Goal: Task Accomplishment & Management: Manage account settings

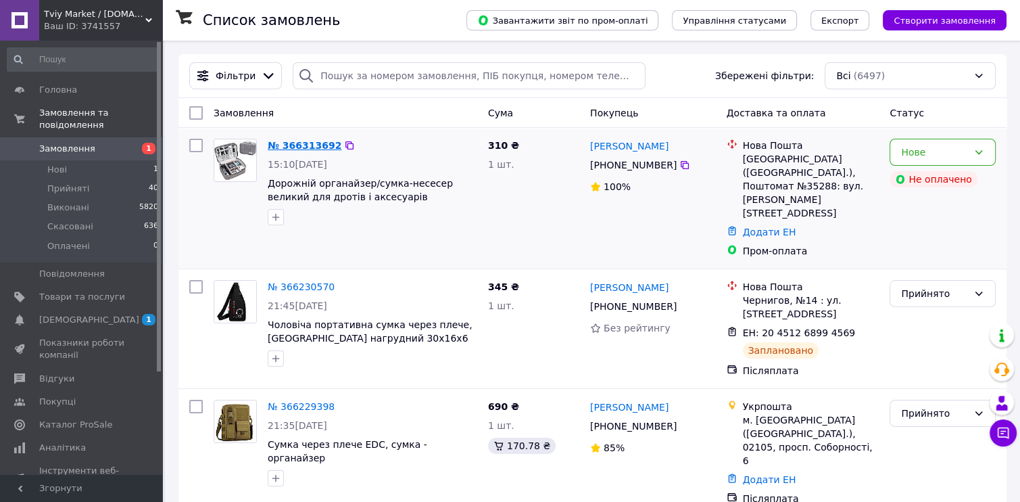
click at [302, 147] on link "№ 366313692" at bounding box center [305, 145] width 74 height 11
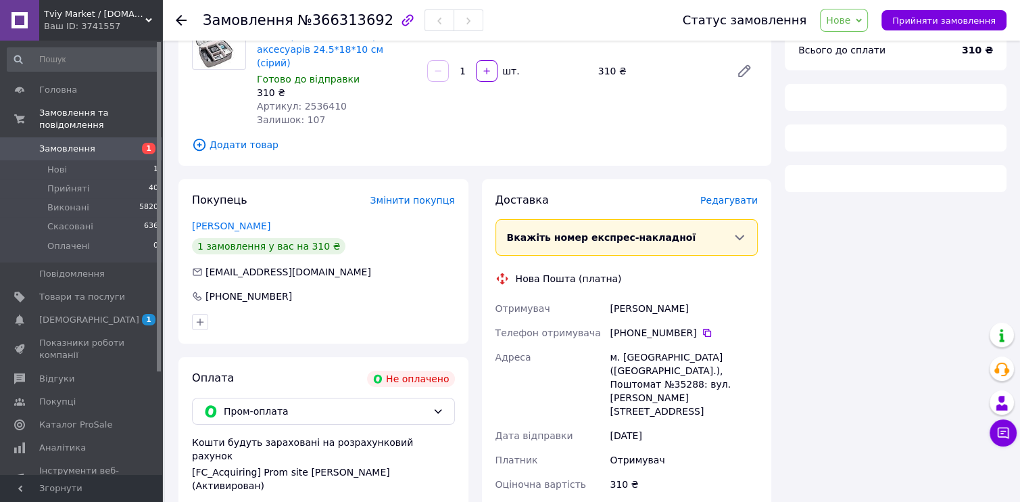
scroll to position [270, 0]
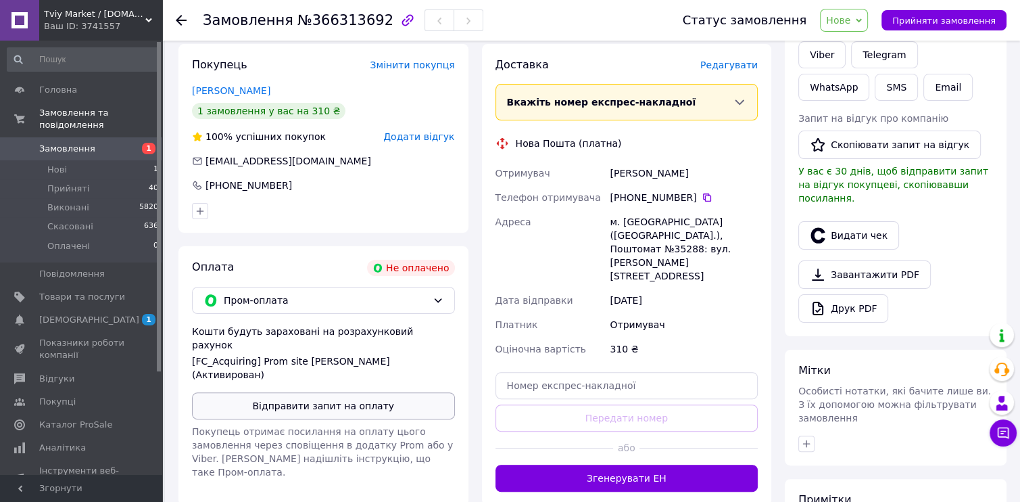
click at [318, 392] on button "Відправити запит на оплату" at bounding box center [323, 405] width 263 height 27
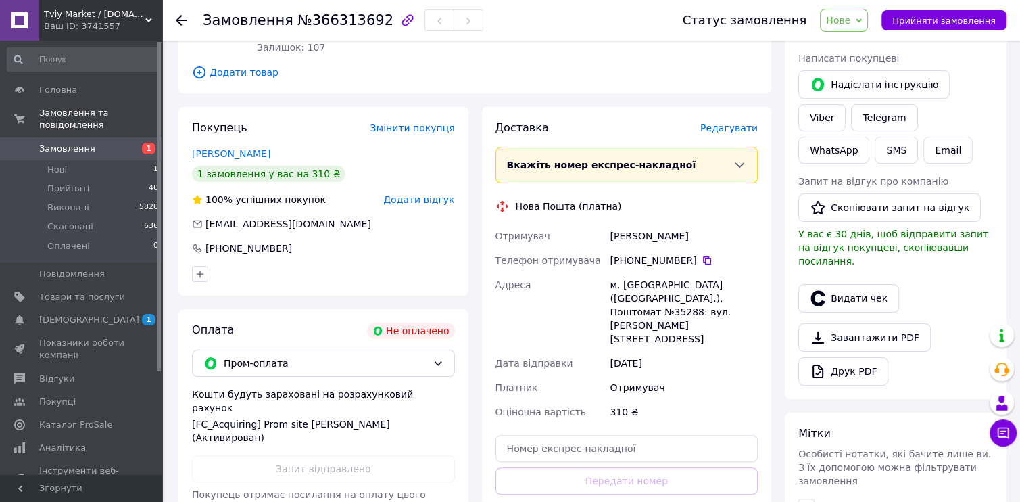
scroll to position [135, 0]
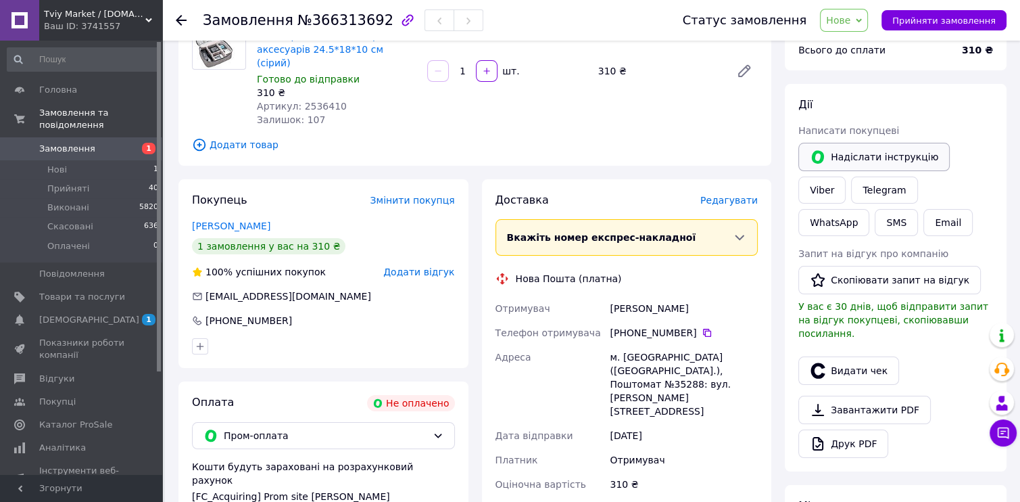
click at [884, 149] on button "Надіслати інструкцію" at bounding box center [873, 157] width 151 height 28
drag, startPoint x: 862, startPoint y: 20, endPoint x: 869, endPoint y: 36, distance: 17.6
click at [851, 20] on span "Нове" at bounding box center [838, 20] width 24 height 11
click at [864, 51] on li "Прийнято" at bounding box center [852, 47] width 62 height 20
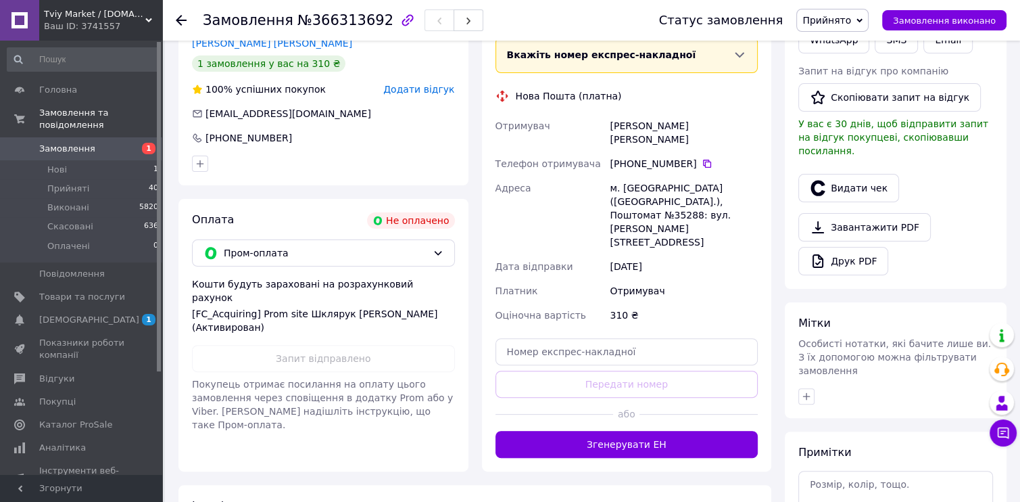
scroll to position [319, 0]
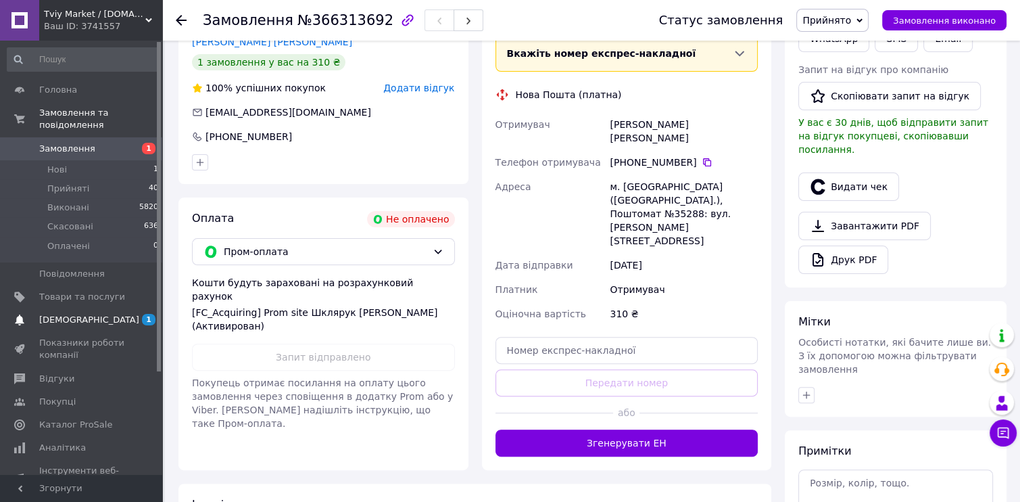
click at [57, 314] on span "[DEMOGRAPHIC_DATA]" at bounding box center [89, 320] width 100 height 12
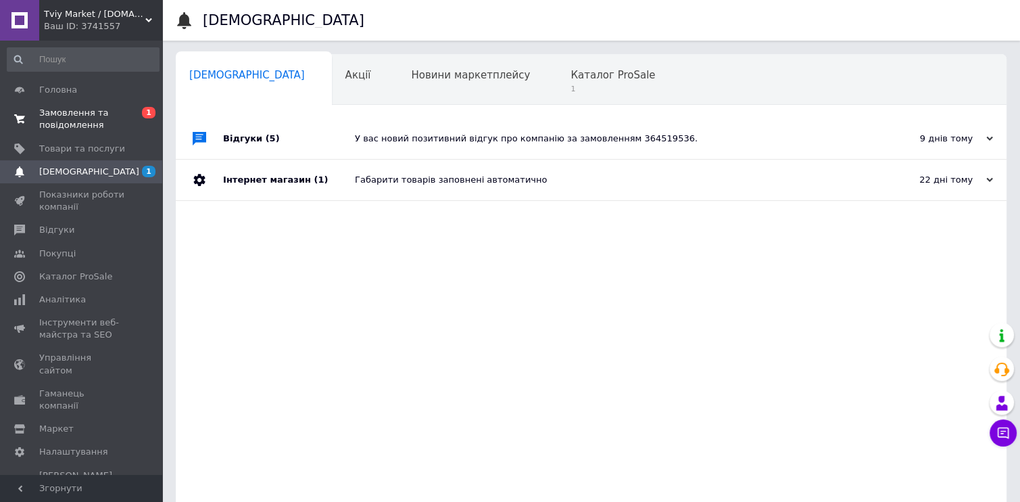
click at [101, 125] on span "Замовлення та повідомлення" at bounding box center [82, 119] width 86 height 24
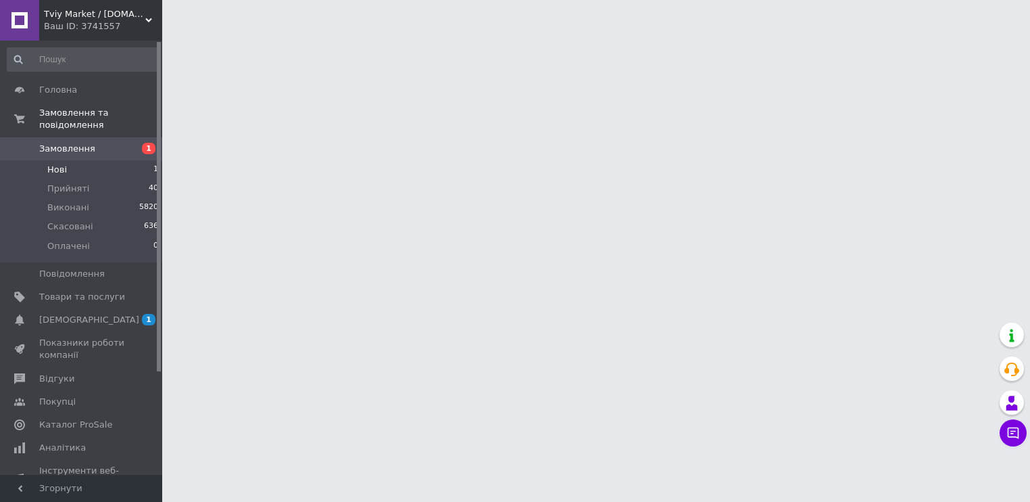
click at [118, 160] on li "Нові 1" at bounding box center [83, 169] width 166 height 19
click at [59, 183] on span "Прийняті" at bounding box center [68, 189] width 42 height 12
click at [47, 143] on span "Замовлення" at bounding box center [67, 149] width 56 height 12
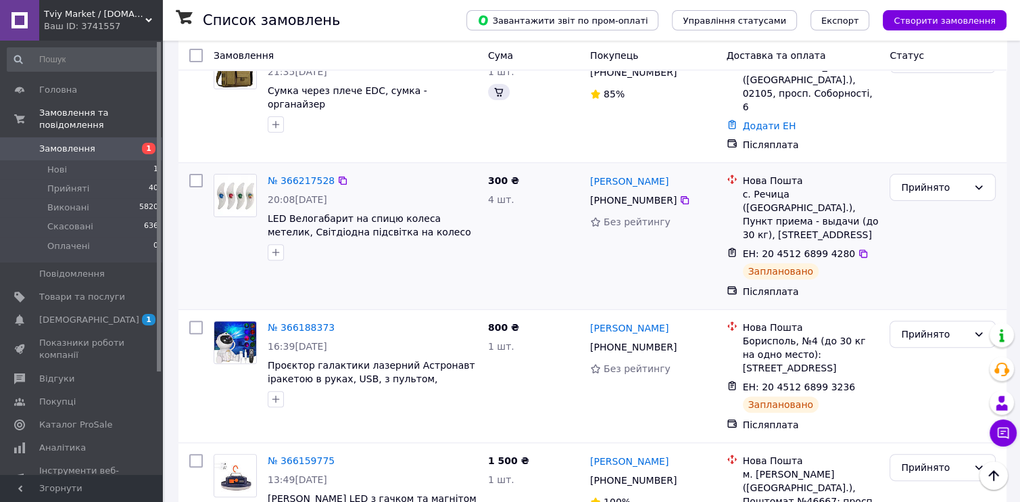
scroll to position [406, 0]
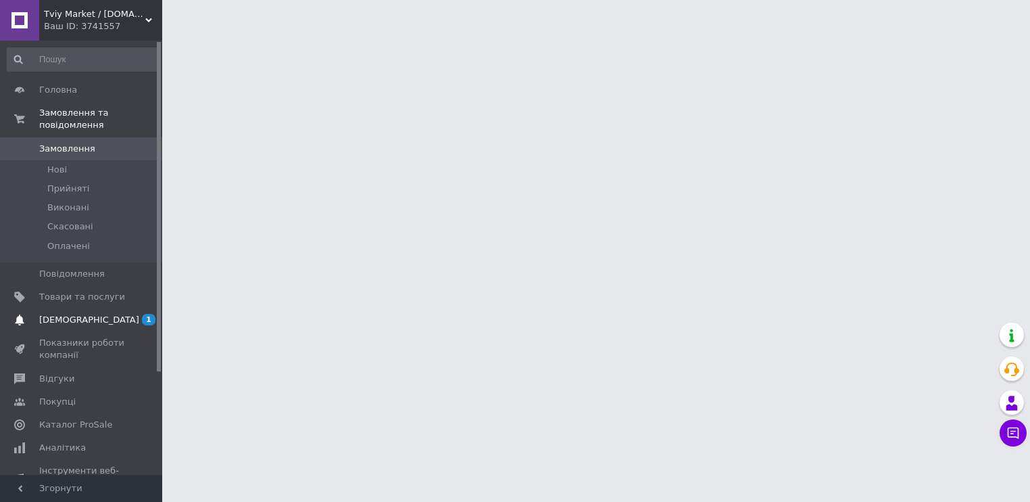
click at [85, 314] on span "[DEMOGRAPHIC_DATA]" at bounding box center [89, 320] width 100 height 12
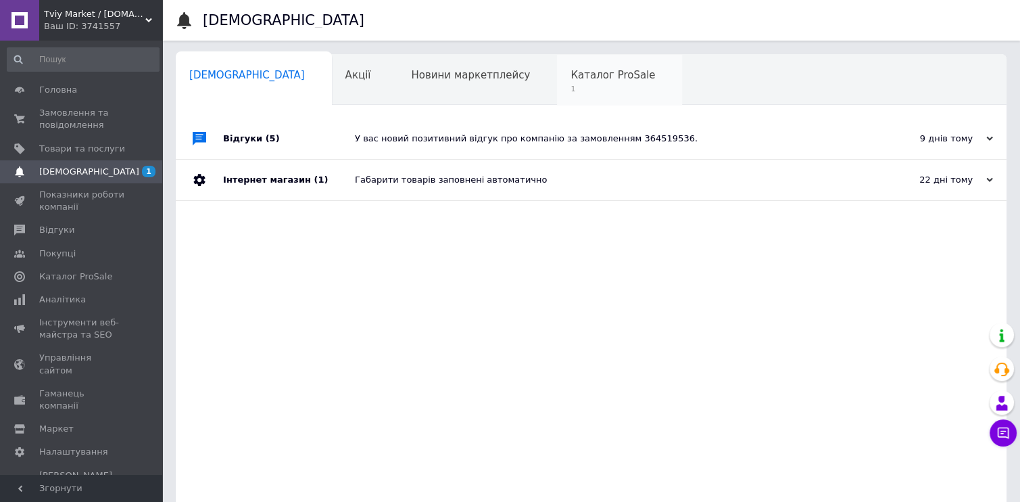
click at [571, 76] on span "Каталог ProSale" at bounding box center [613, 75] width 85 height 12
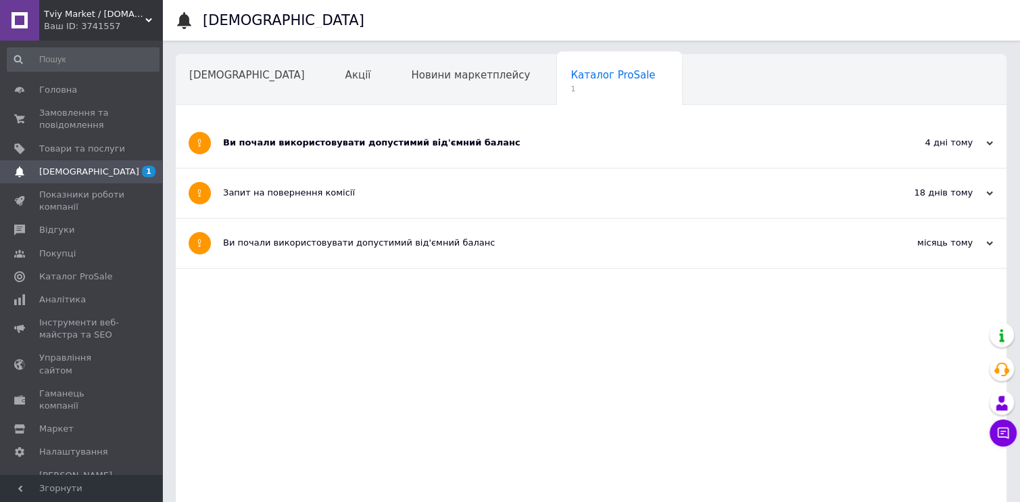
click at [416, 140] on div "Ви почали використовувати допустимий від'ємний баланс" at bounding box center [540, 143] width 635 height 12
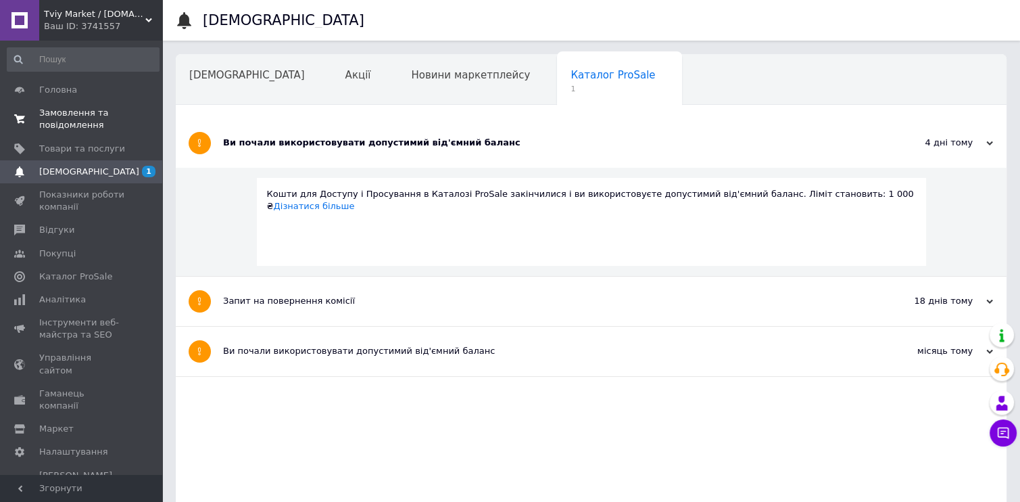
click at [66, 118] on span "Замовлення та повідомлення" at bounding box center [82, 119] width 86 height 24
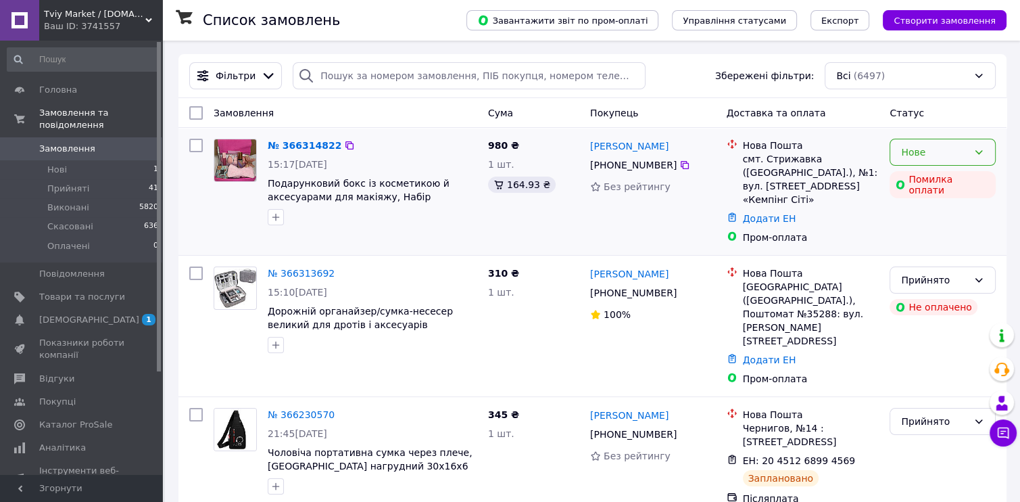
click at [980, 152] on icon at bounding box center [979, 152] width 11 height 11
click at [958, 177] on li "Прийнято" at bounding box center [942, 182] width 105 height 24
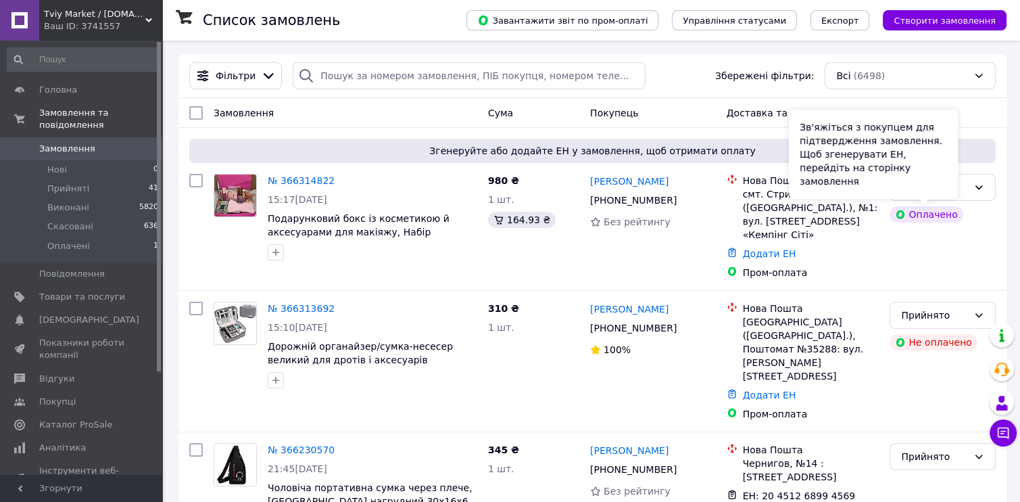
click at [944, 195] on div "Зв'яжіться з покупцем для підтвердження замовлення. Щоб згенерувати ЕН, перейді…" at bounding box center [873, 154] width 169 height 89
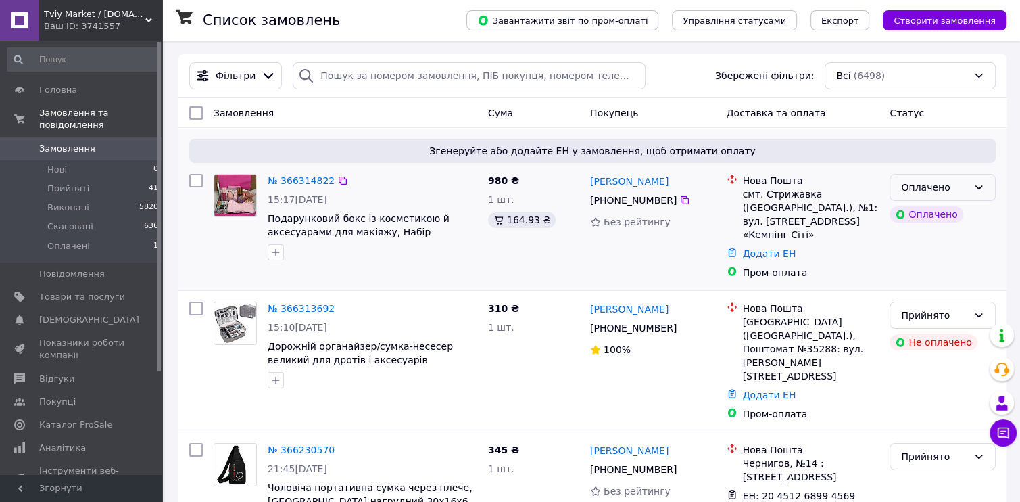
click at [978, 199] on div "Оплачено" at bounding box center [943, 187] width 106 height 27
click at [963, 218] on li "Прийнято" at bounding box center [942, 217] width 105 height 24
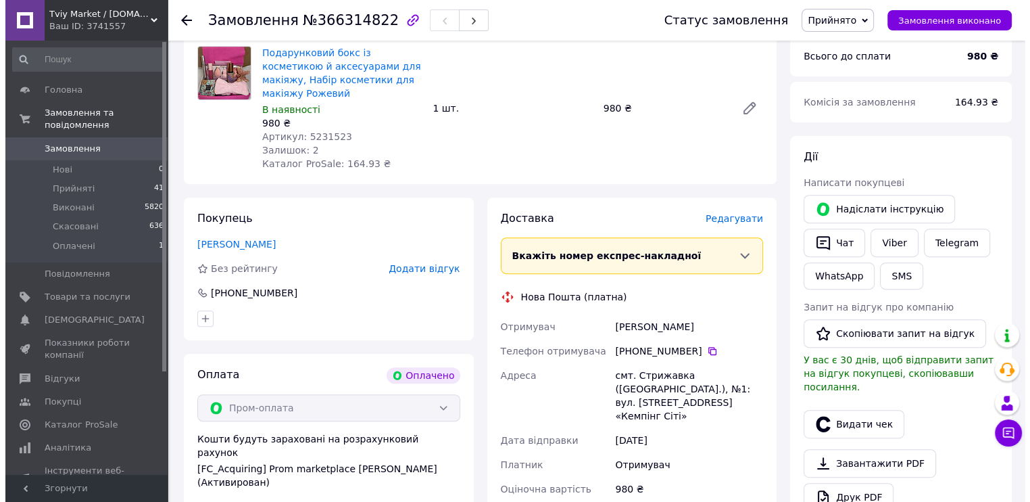
scroll to position [541, 0]
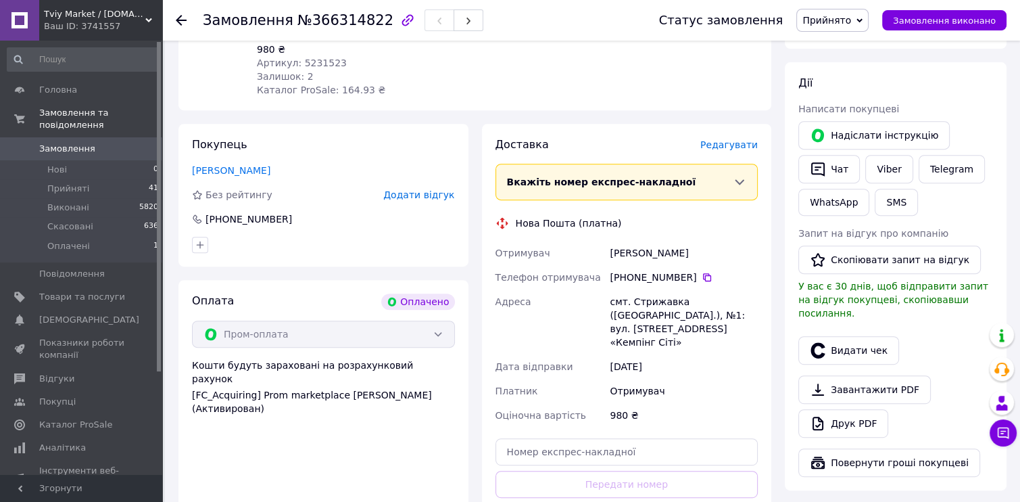
click at [725, 139] on span "Редагувати" at bounding box center [728, 144] width 57 height 11
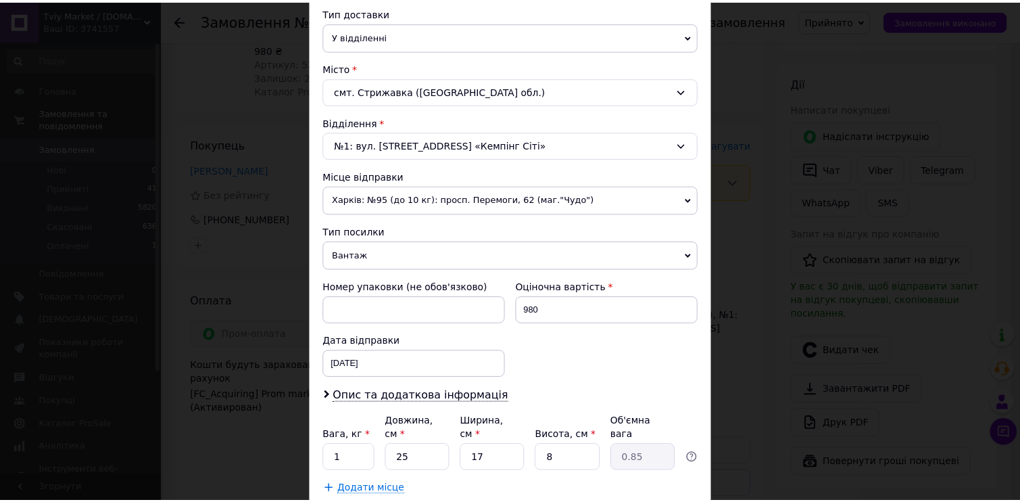
scroll to position [392, 0]
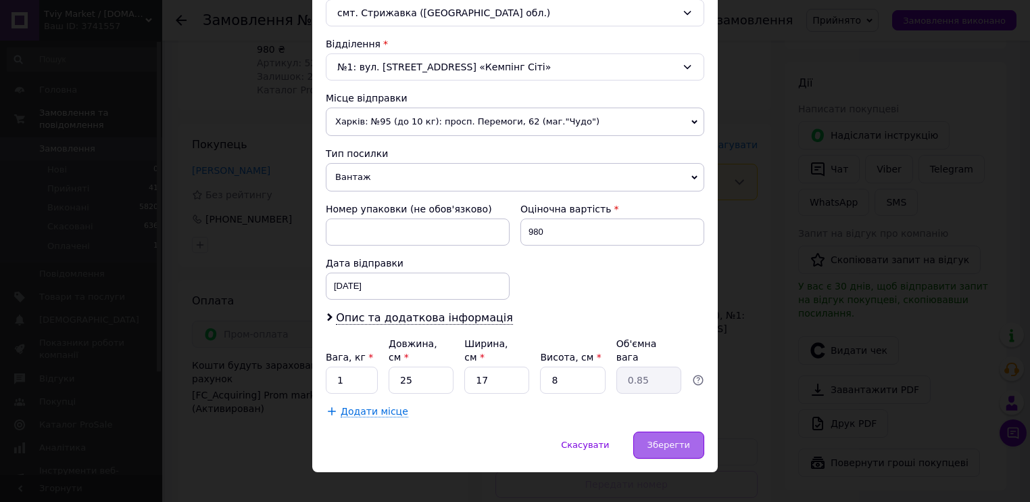
click at [692, 431] on div "Зберегти" at bounding box center [669, 444] width 71 height 27
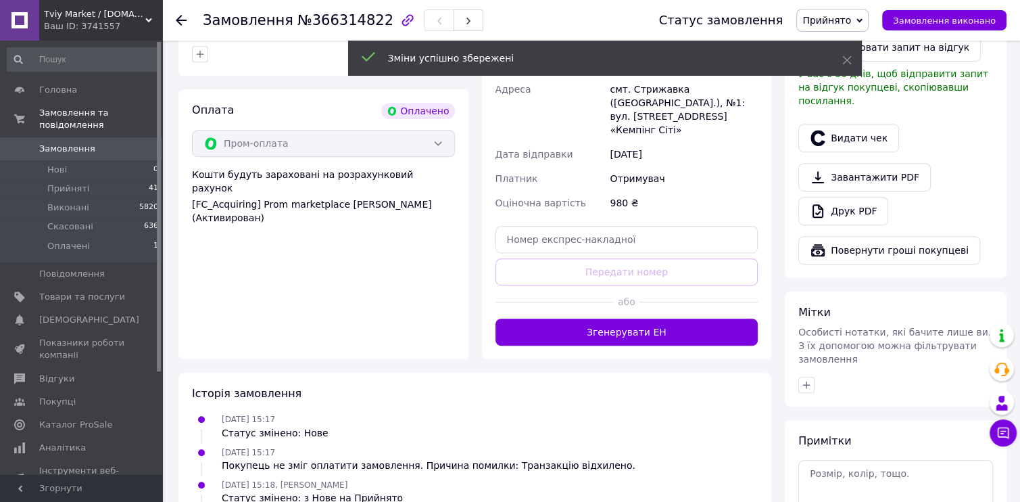
scroll to position [811, 0]
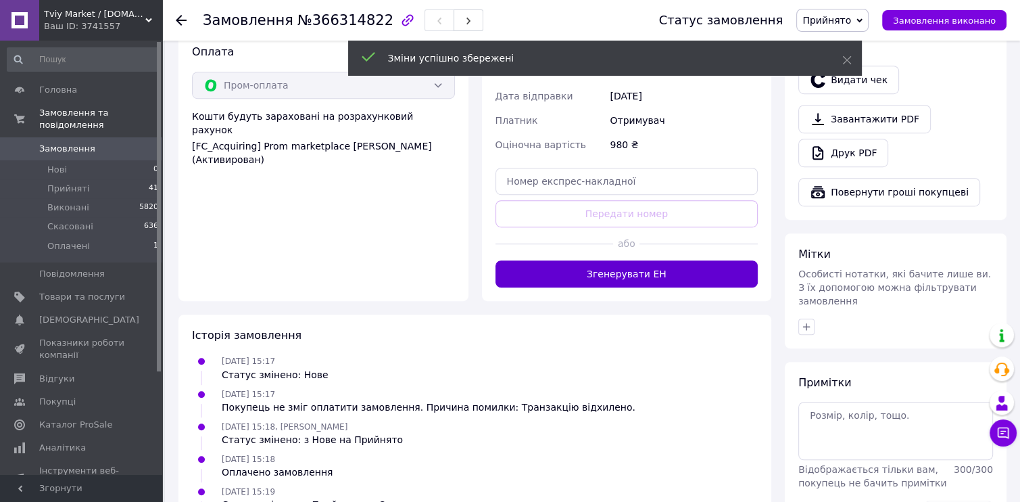
click at [670, 260] on button "Згенерувати ЕН" at bounding box center [627, 273] width 263 height 27
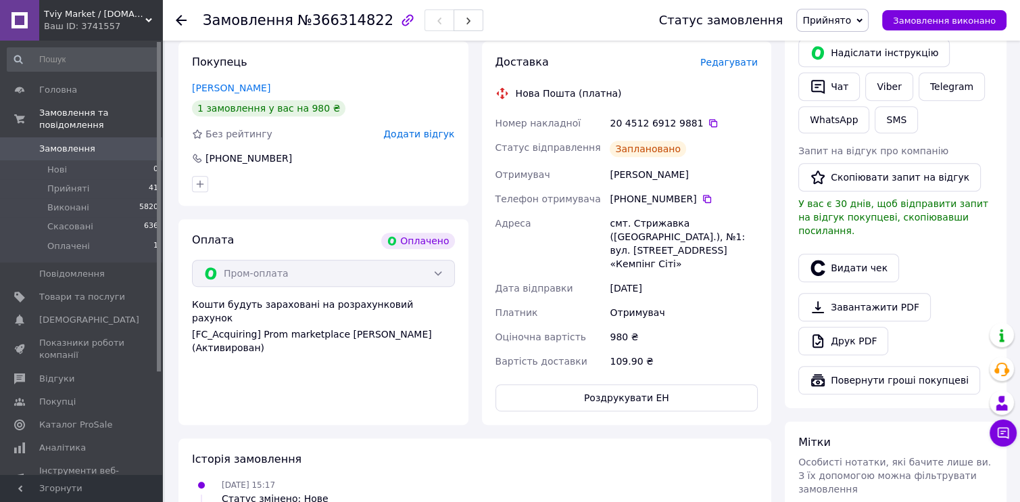
scroll to position [609, 0]
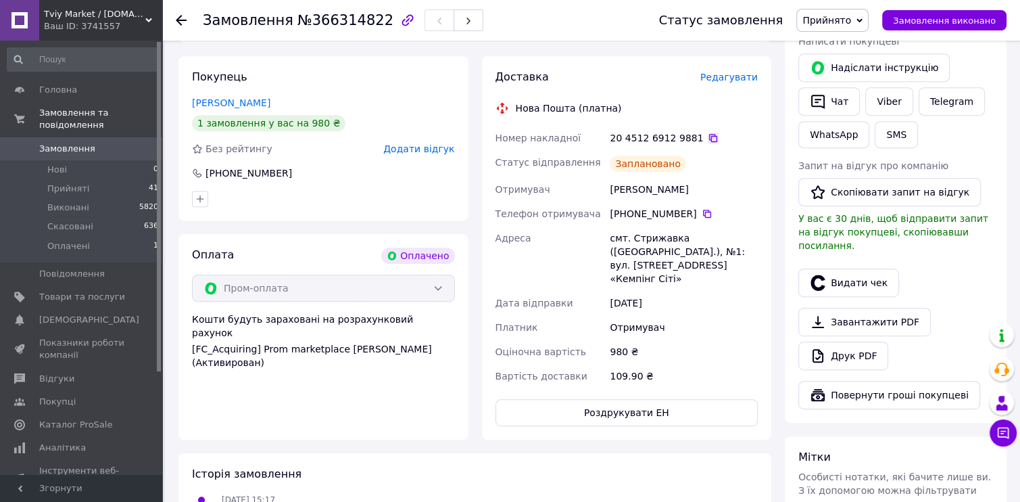
click at [708, 133] on icon at bounding box center [713, 138] width 11 height 11
